Goal: Transaction & Acquisition: Purchase product/service

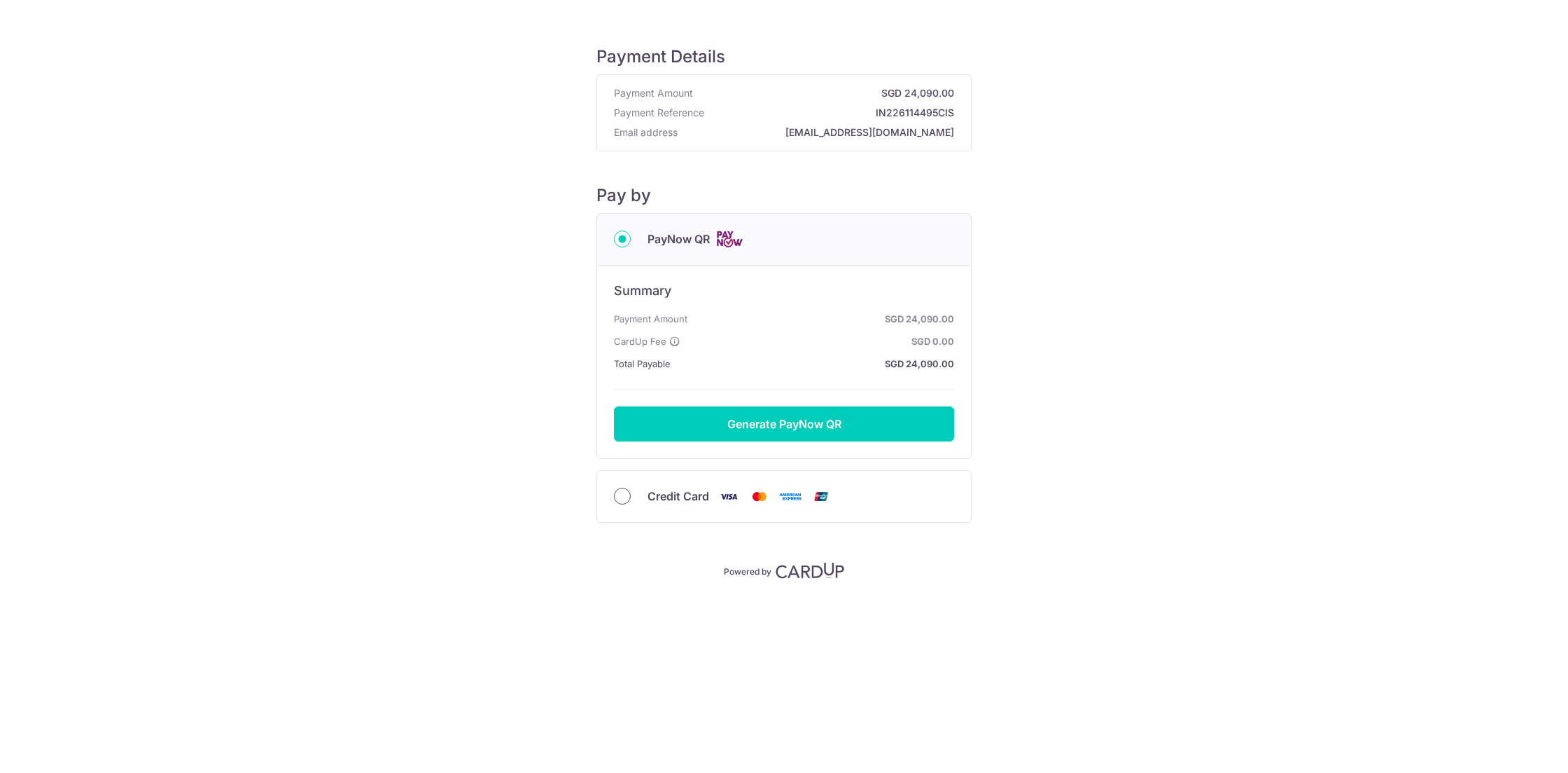
click at [625, 498] on input "Credit Card" at bounding box center [622, 495] width 17 height 17
radio input "true"
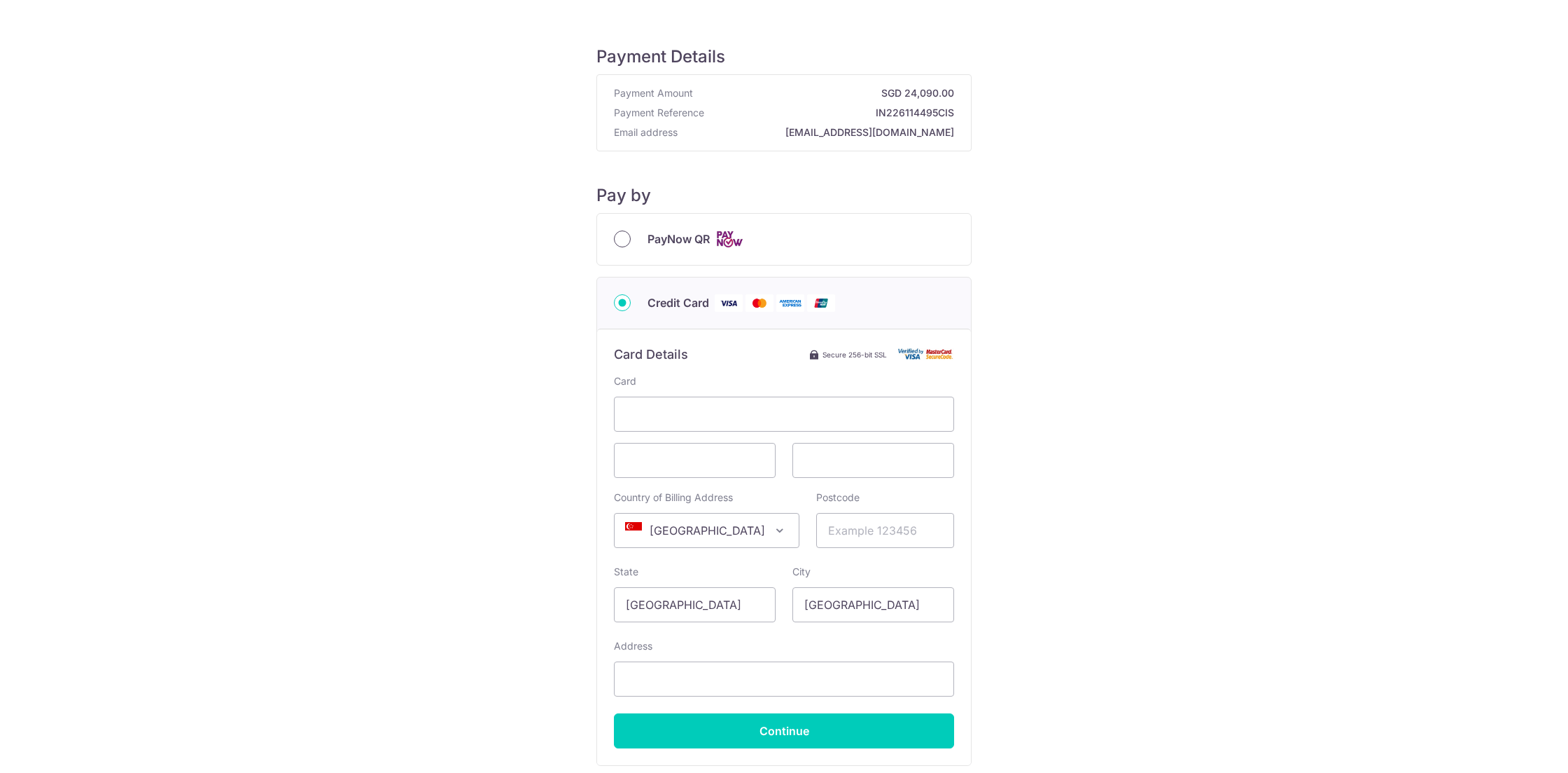
click at [617, 241] on input "PayNow QR" at bounding box center [622, 239] width 17 height 17
radio input "true"
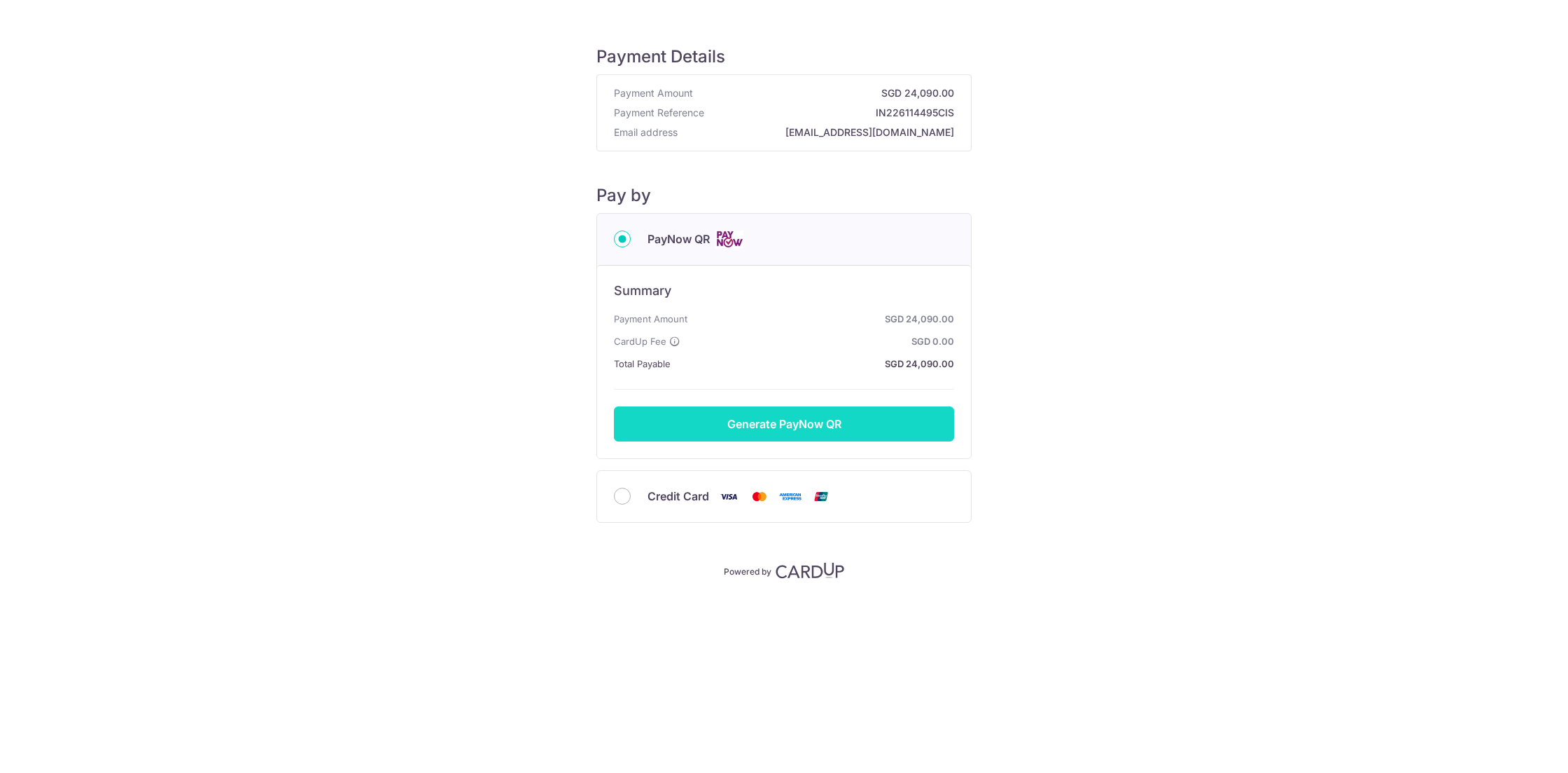
click at [789, 422] on button "Generate PayNow QR" at bounding box center [784, 424] width 340 height 35
